Goal: Navigation & Orientation: Find specific page/section

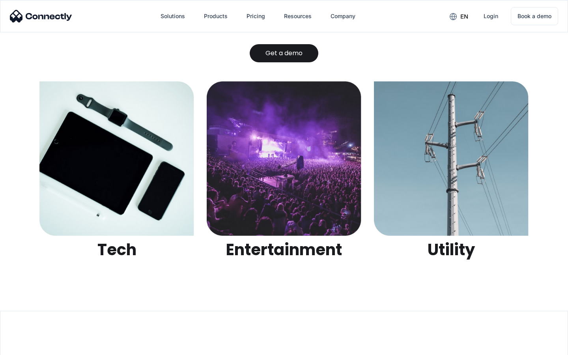
scroll to position [2487, 0]
